Goal: Task Accomplishment & Management: Use online tool/utility

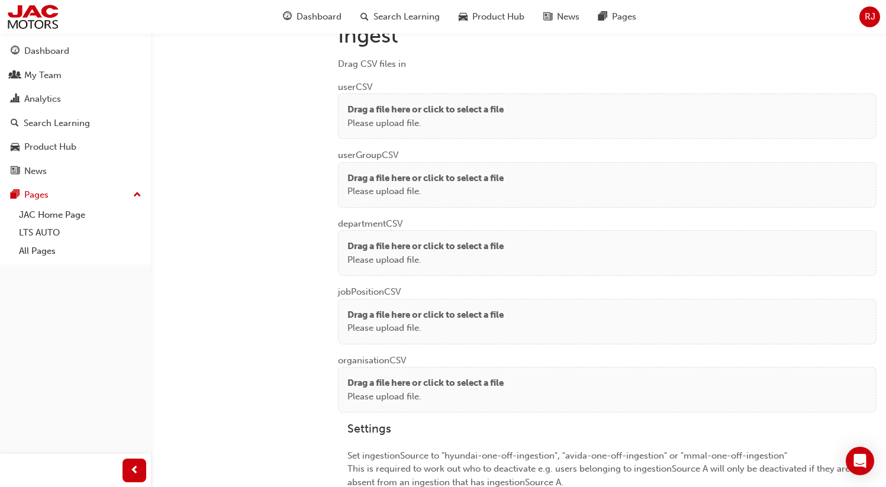
scroll to position [907, 0]
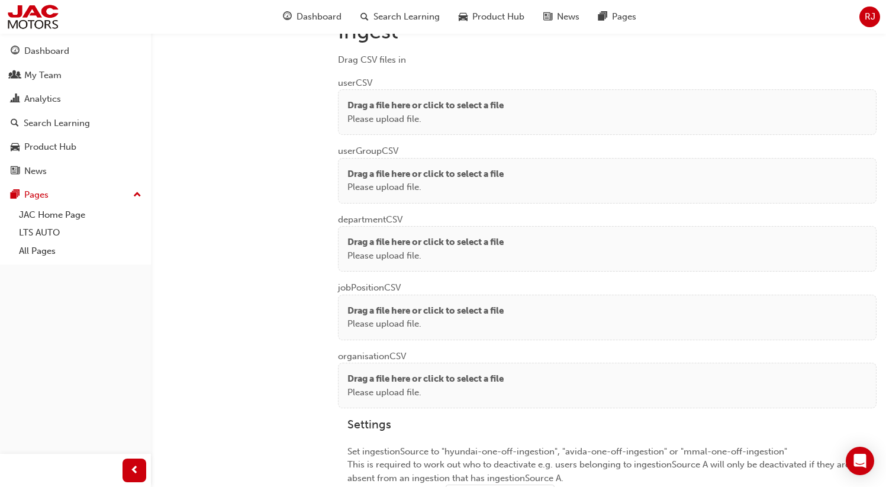
click at [424, 124] on div "Drag a file here or click to select a file Please upload file." at bounding box center [607, 112] width 538 height 46
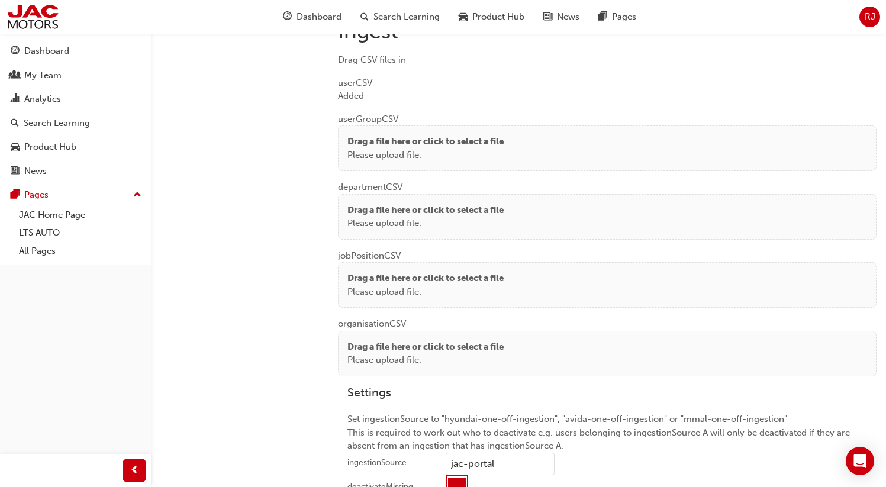
click at [386, 151] on p "Please upload file." at bounding box center [425, 155] width 156 height 14
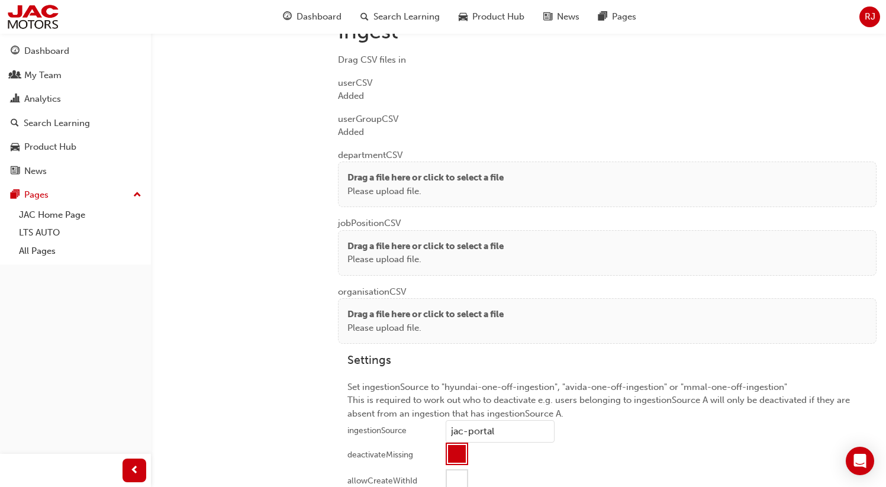
click at [348, 185] on p "Please upload file." at bounding box center [425, 192] width 156 height 14
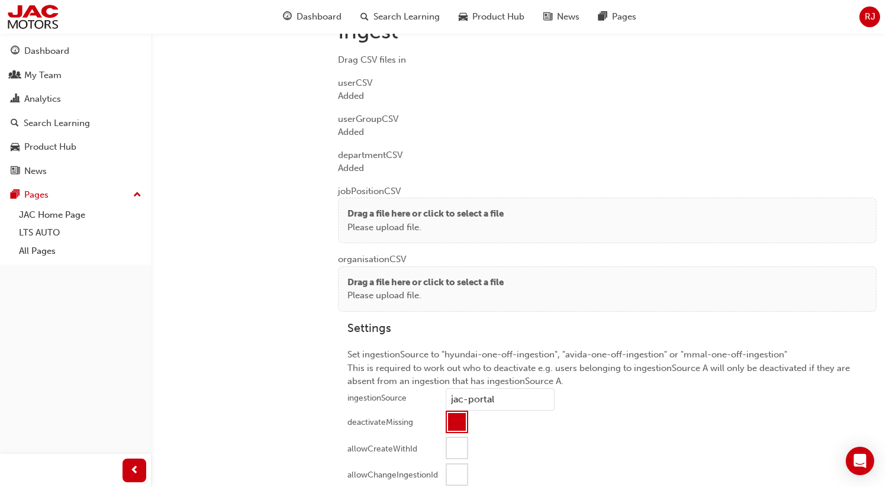
click at [363, 221] on p "Please upload file." at bounding box center [425, 228] width 156 height 14
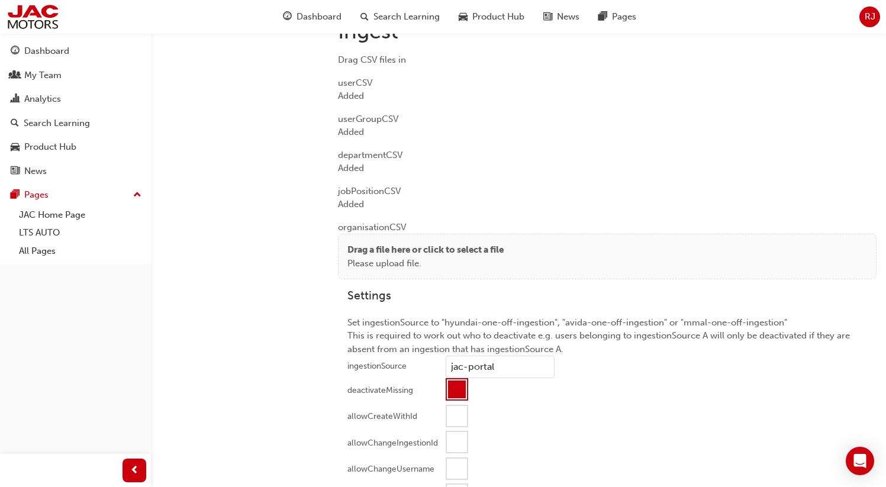
click at [357, 243] on p "Drag a file here or click to select a file" at bounding box center [425, 250] width 156 height 14
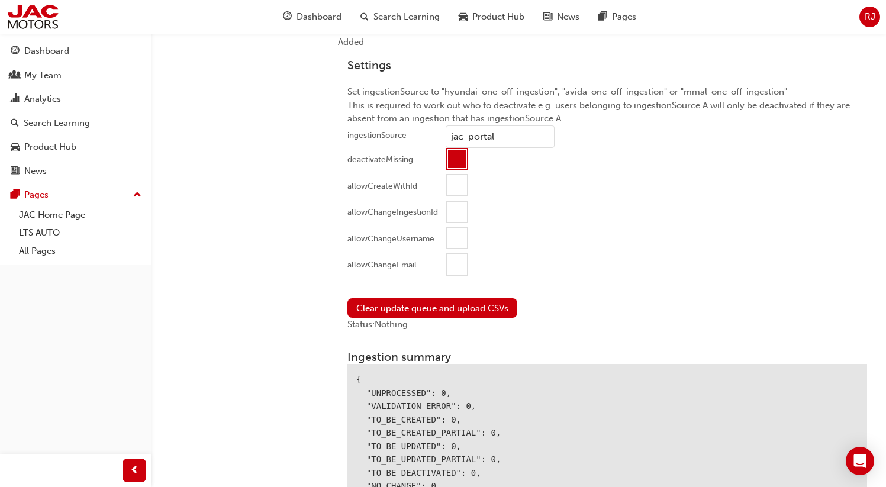
scroll to position [1281, 0]
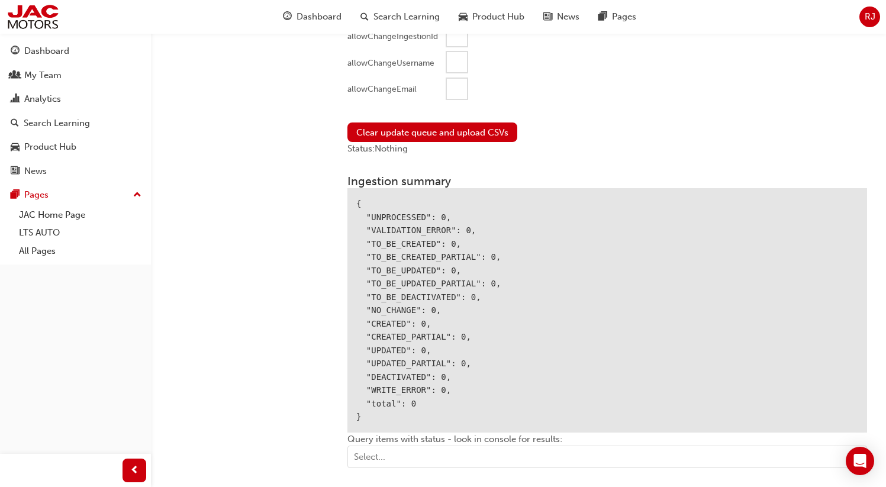
click at [457, 79] on div at bounding box center [457, 89] width 20 height 20
click at [450, 133] on button "Clear update queue and upload CSVs" at bounding box center [432, 132] width 170 height 20
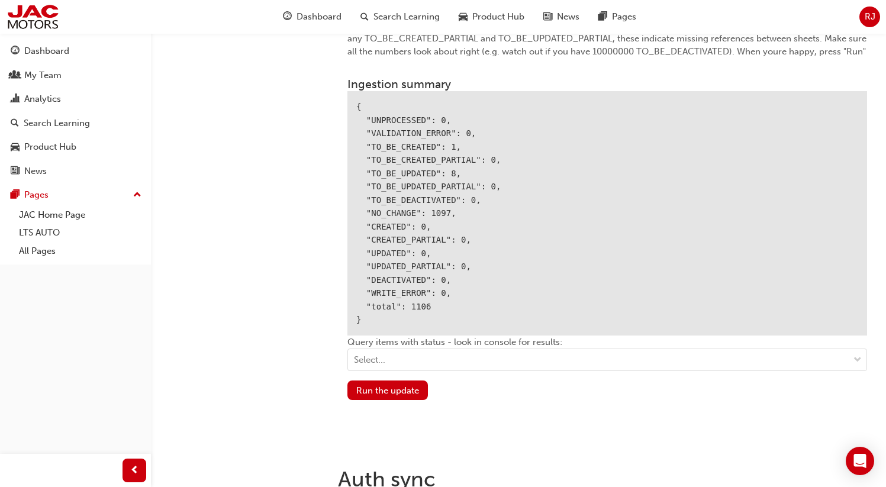
scroll to position [1436, 0]
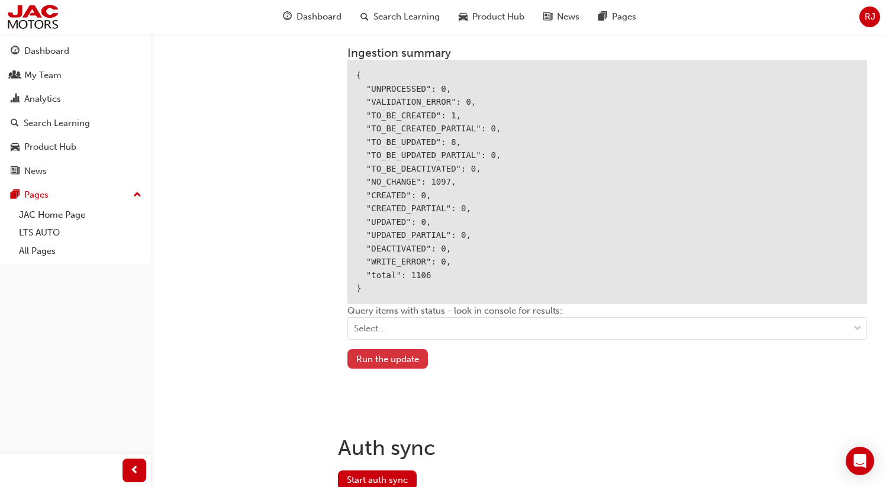
click at [402, 356] on button "Run the update" at bounding box center [387, 359] width 80 height 20
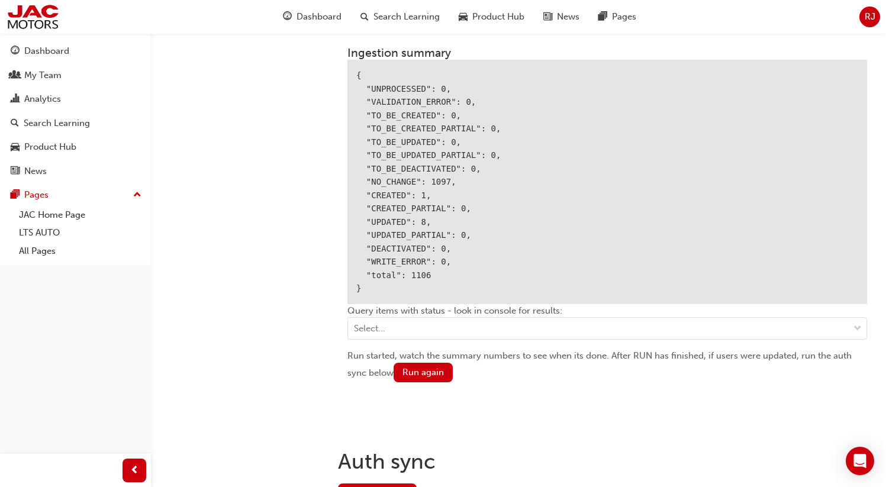
scroll to position [1497, 0]
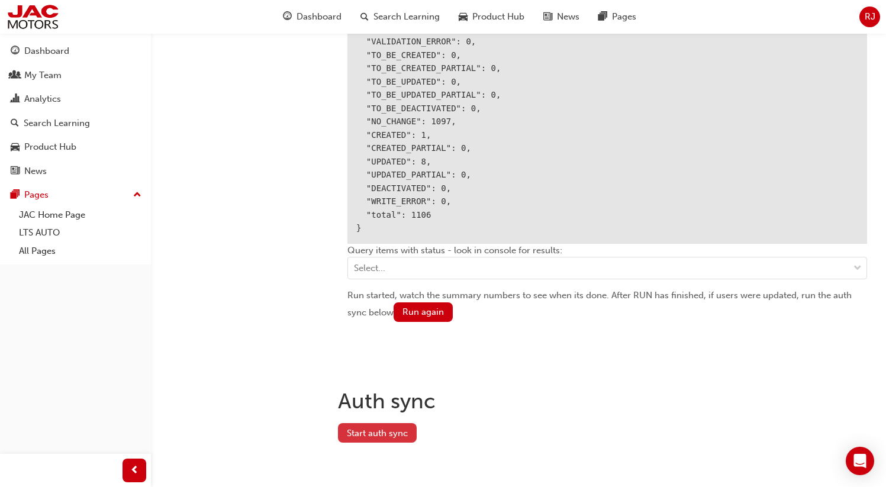
click at [358, 424] on button "Start auth sync" at bounding box center [377, 433] width 79 height 20
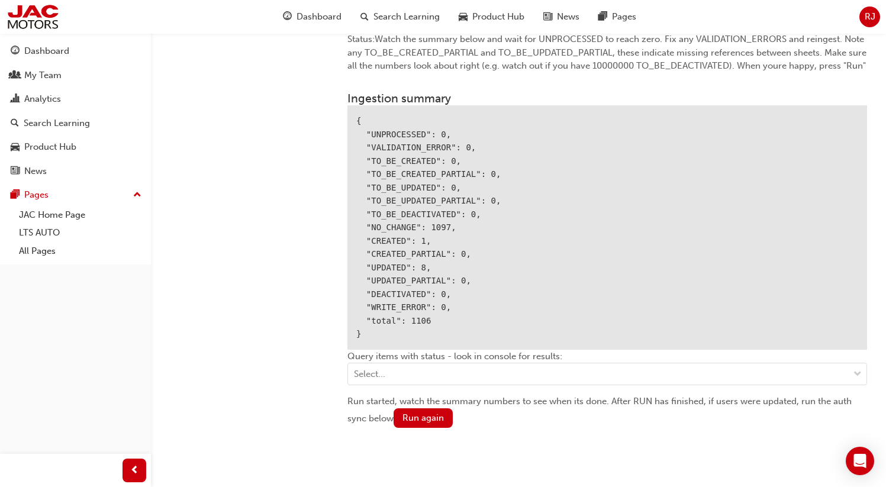
scroll to position [1372, 0]
